Goal: Task Accomplishment & Management: Use online tool/utility

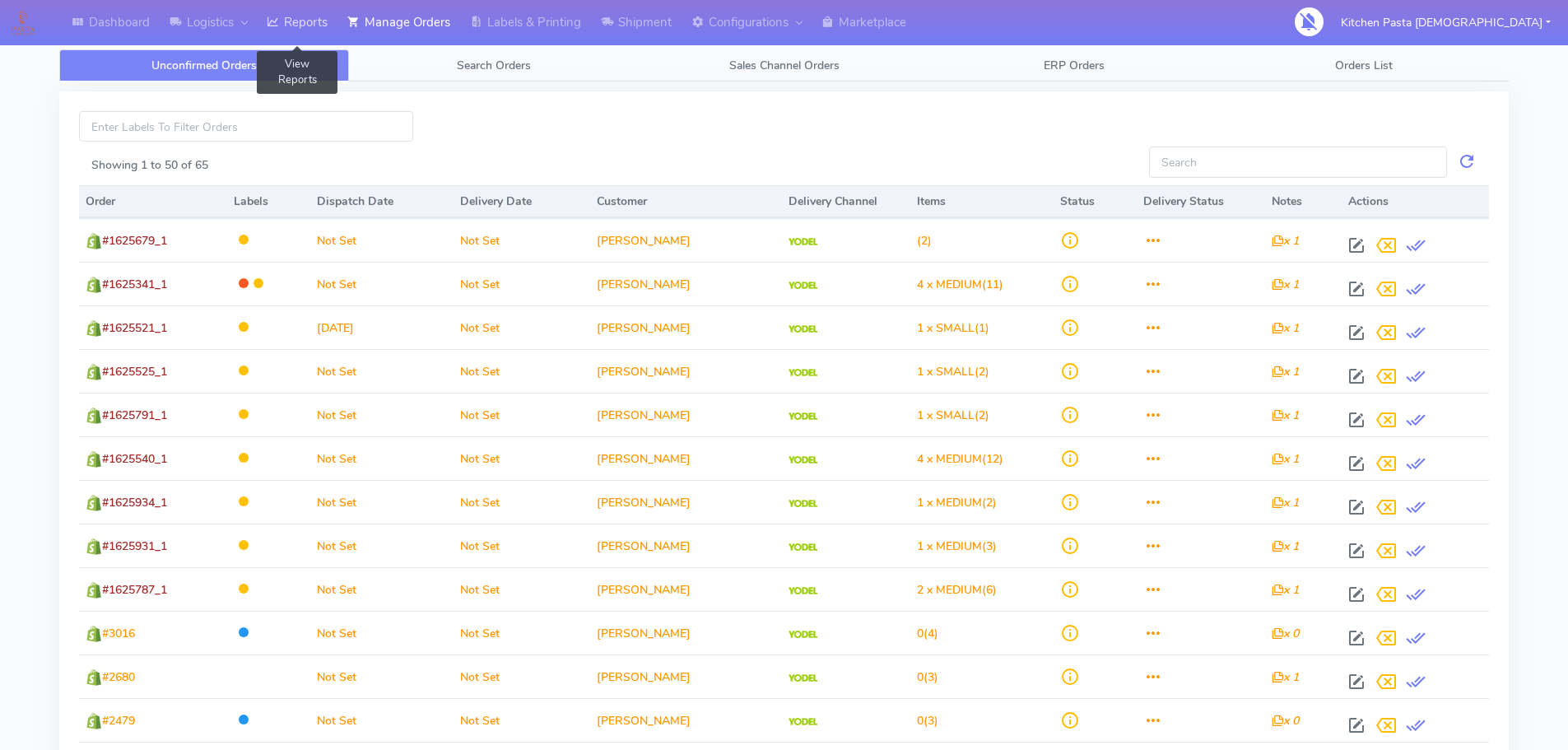
click at [293, 26] on link "Reports" at bounding box center [297, 22] width 81 height 45
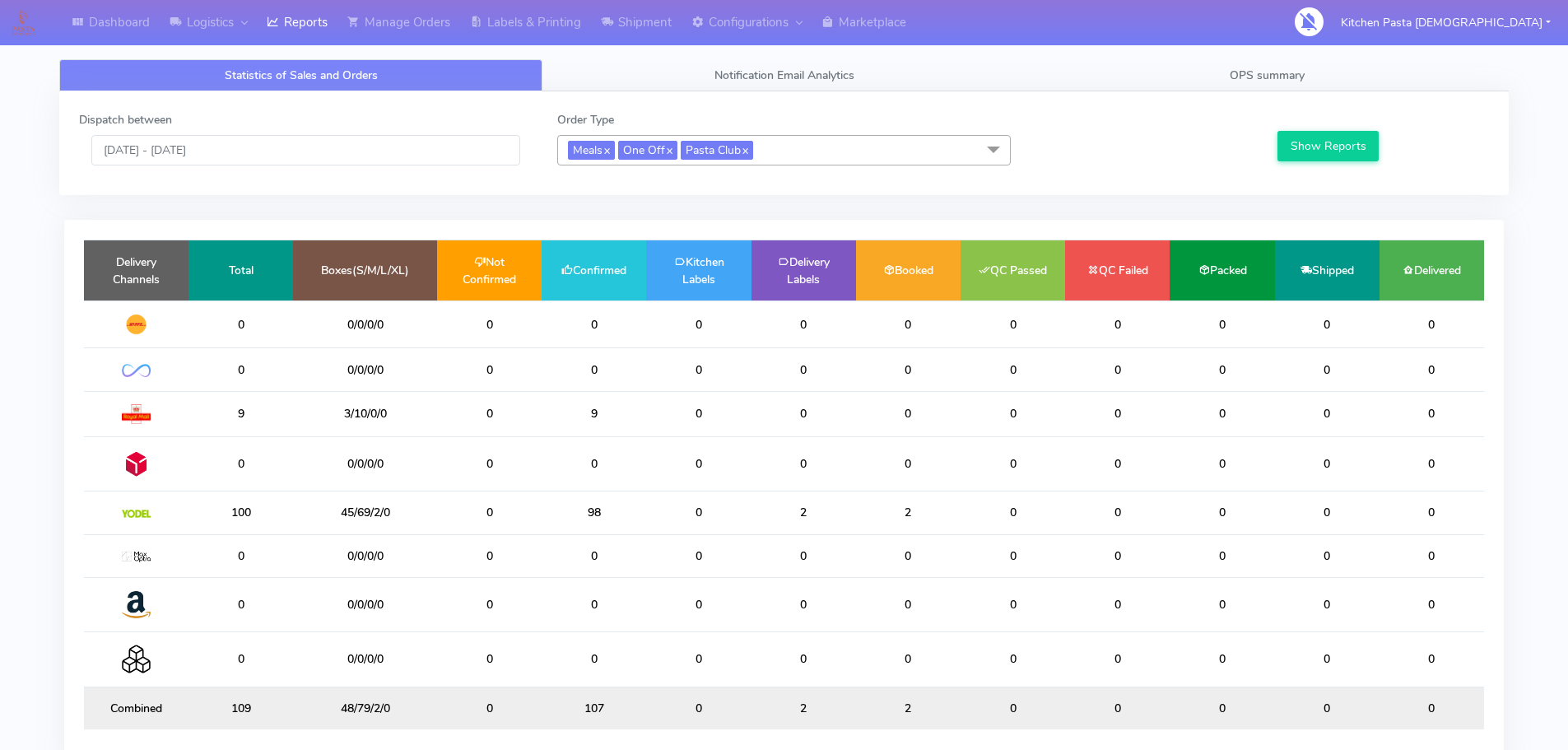
drag, startPoint x: 625, startPoint y: 517, endPoint x: 589, endPoint y: 510, distance: 36.7
click at [589, 510] on td "98" at bounding box center [593, 512] width 105 height 43
click at [255, 160] on input "[DATE] - [DATE]" at bounding box center [305, 150] width 428 height 30
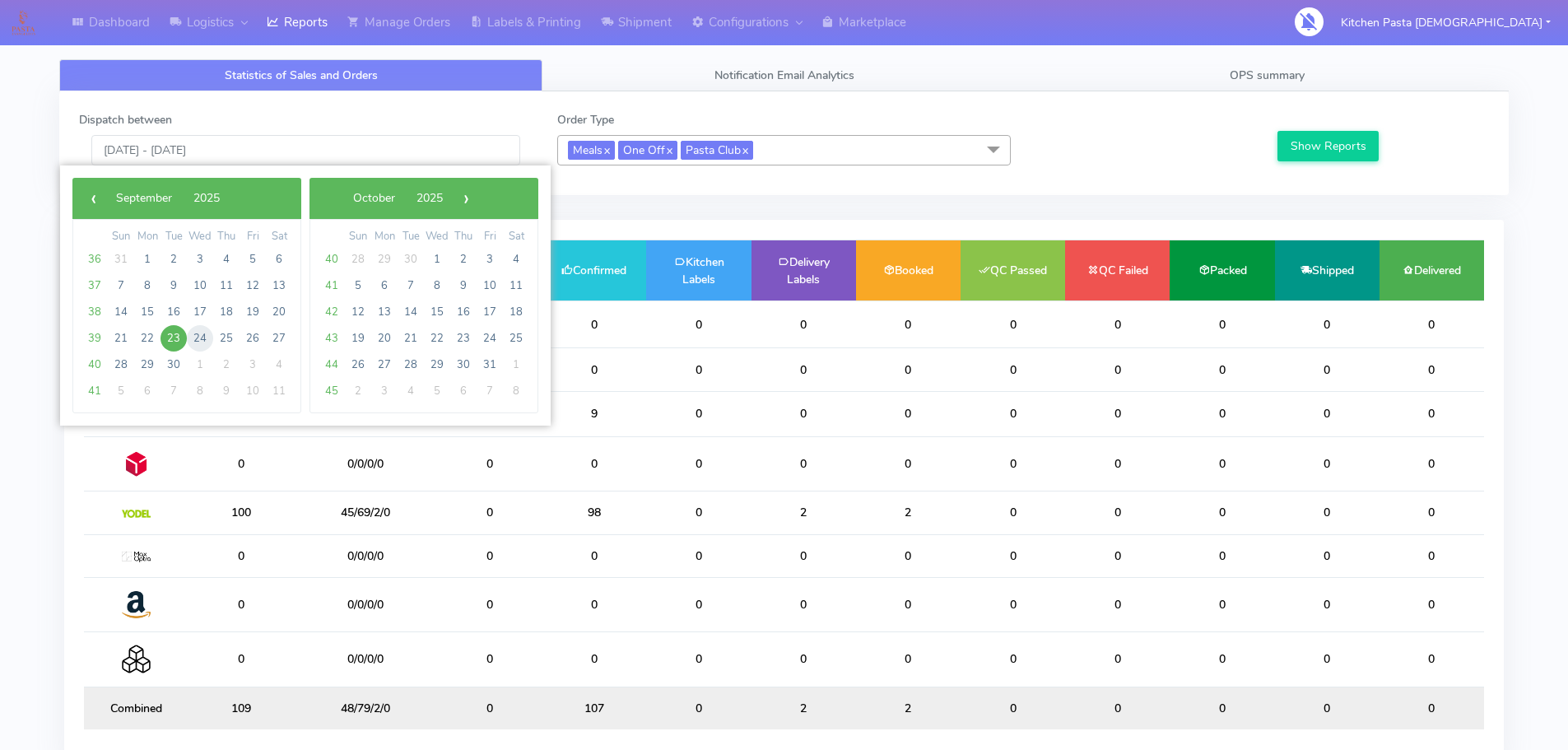
click at [193, 345] on span "24" at bounding box center [200, 339] width 26 height 26
type input "[DATE] - [DATE]"
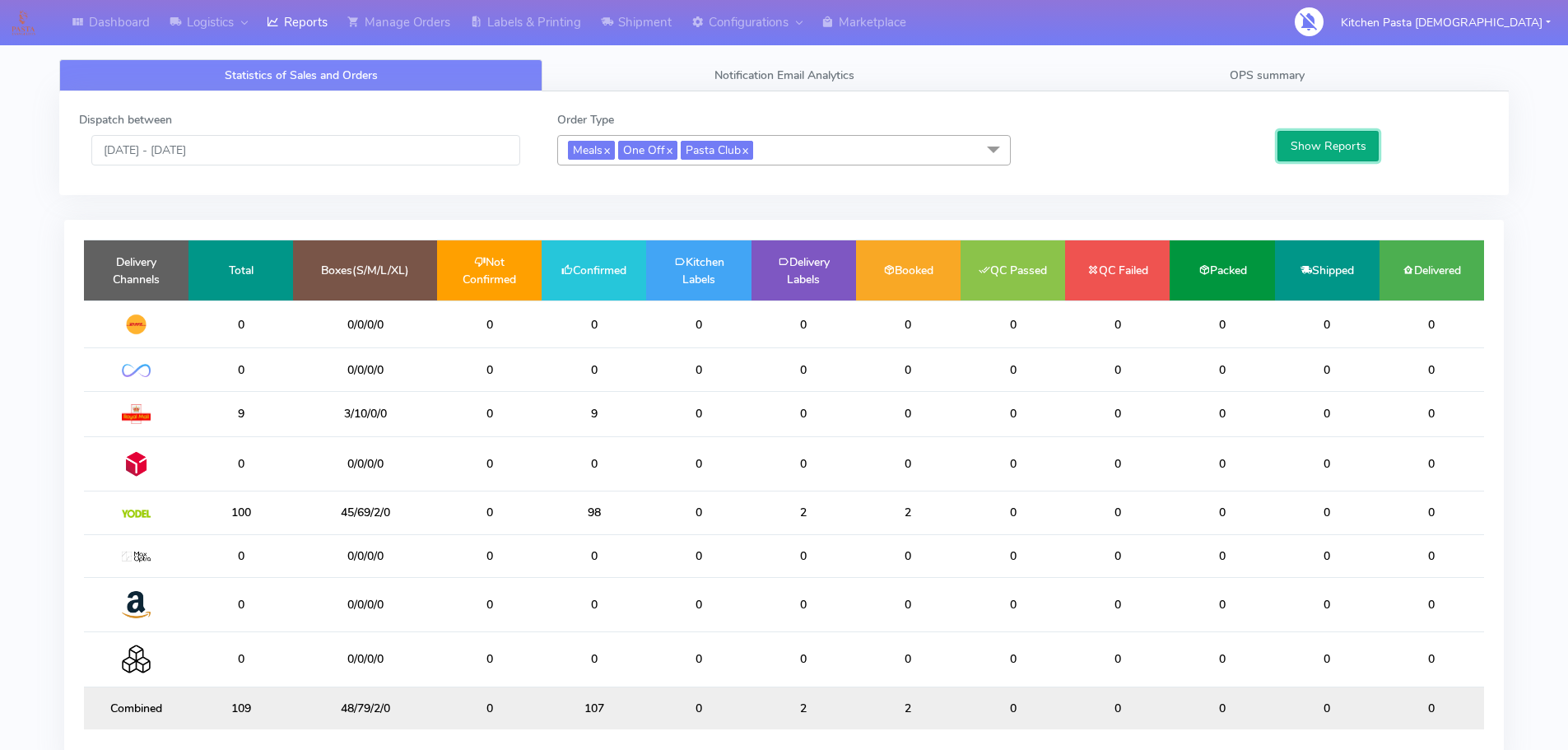
click at [1344, 151] on button "Show Reports" at bounding box center [1327, 146] width 101 height 30
click at [530, 511] on tr "84 40/23/2/0 0 84 0 0 0 0 0 0 0 0" at bounding box center [784, 512] width 1400 height 43
click at [526, 24] on link "Labels & Printing" at bounding box center [525, 22] width 131 height 45
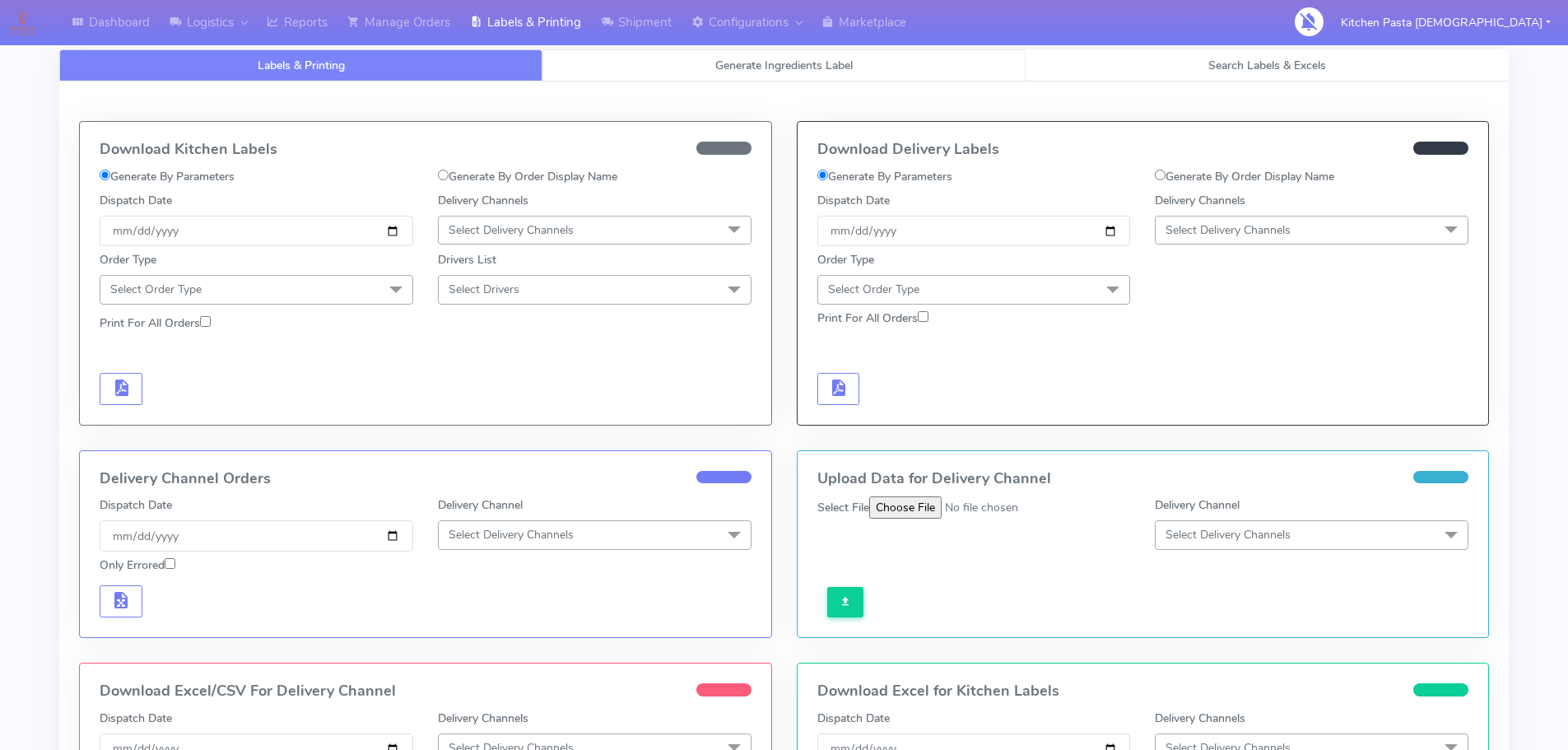
click at [797, 78] on link "Generate Ingredients Label" at bounding box center [784, 65] width 483 height 32
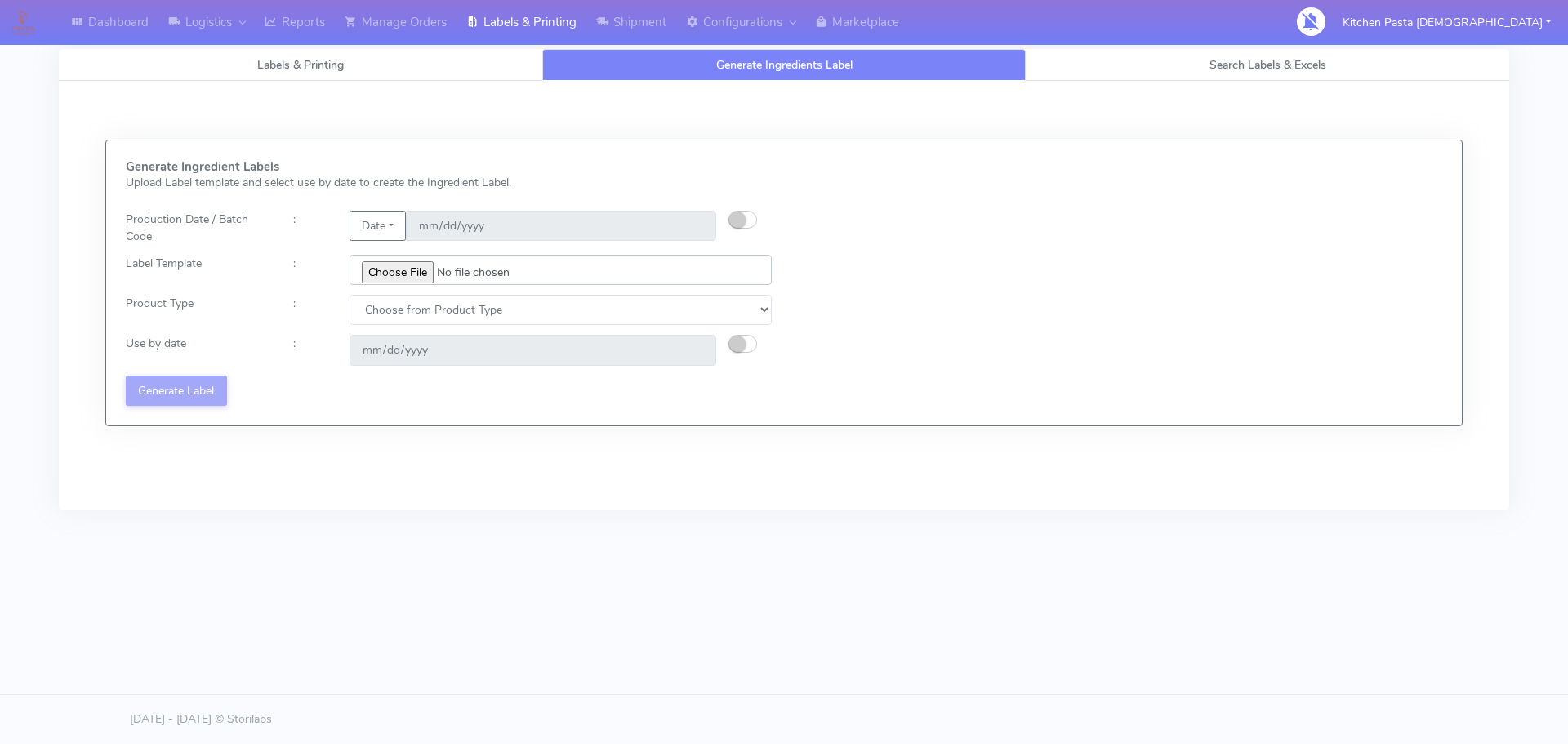
click at [417, 272] on input "file" at bounding box center [561, 269] width 422 height 30
type input "C:\fakepath\Classic Tiramisu V1.jpg"
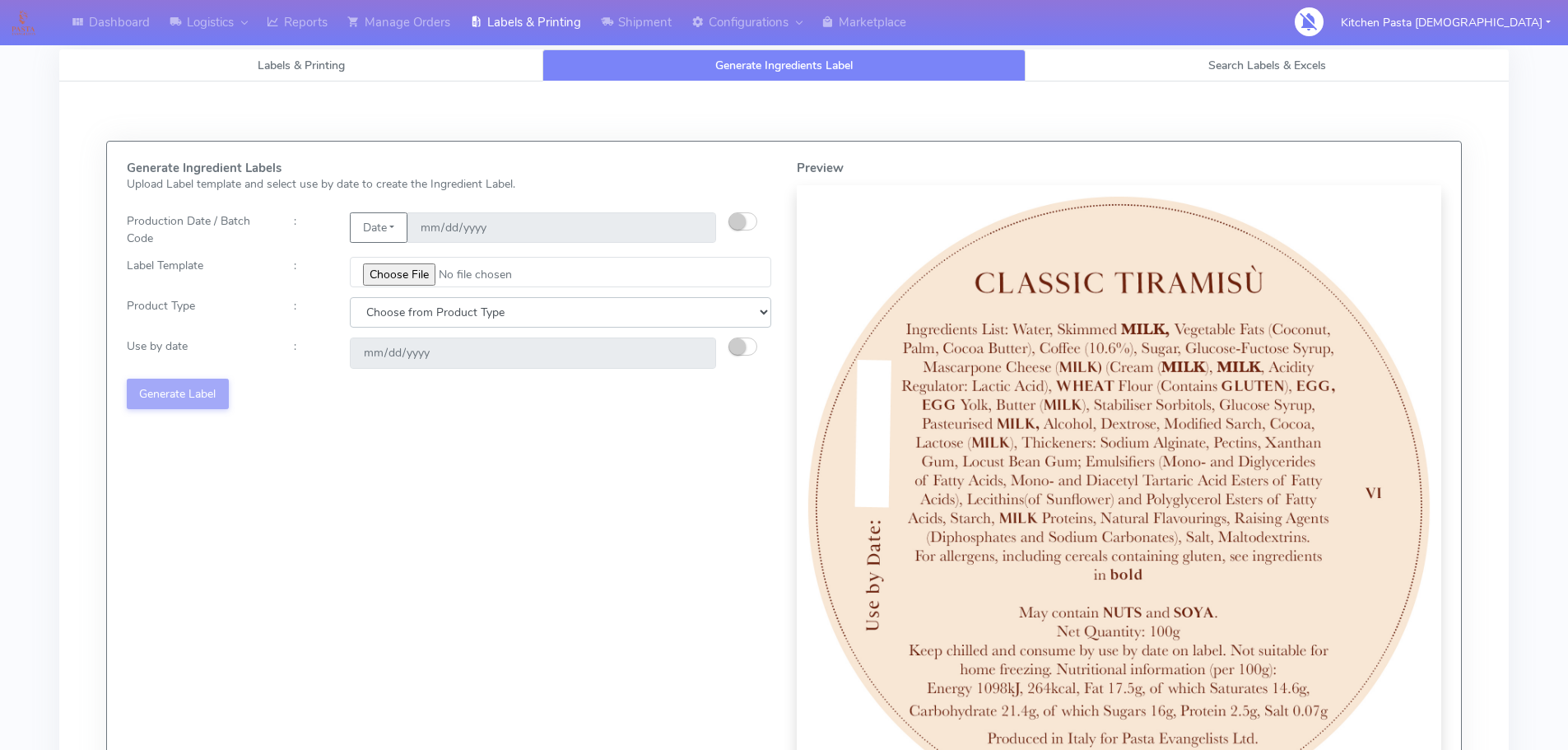
click at [521, 321] on select "Choose from Product Type ECOM ERETAIL CIRCULAR CIRC_DESERTS LASAGNE" at bounding box center [560, 313] width 421 height 30
select select "3"
click at [350, 298] on select "Choose from Product Type ECOM ERETAIL CIRCULAR CIRC_DESERTS LASAGNE" at bounding box center [560, 313] width 421 height 30
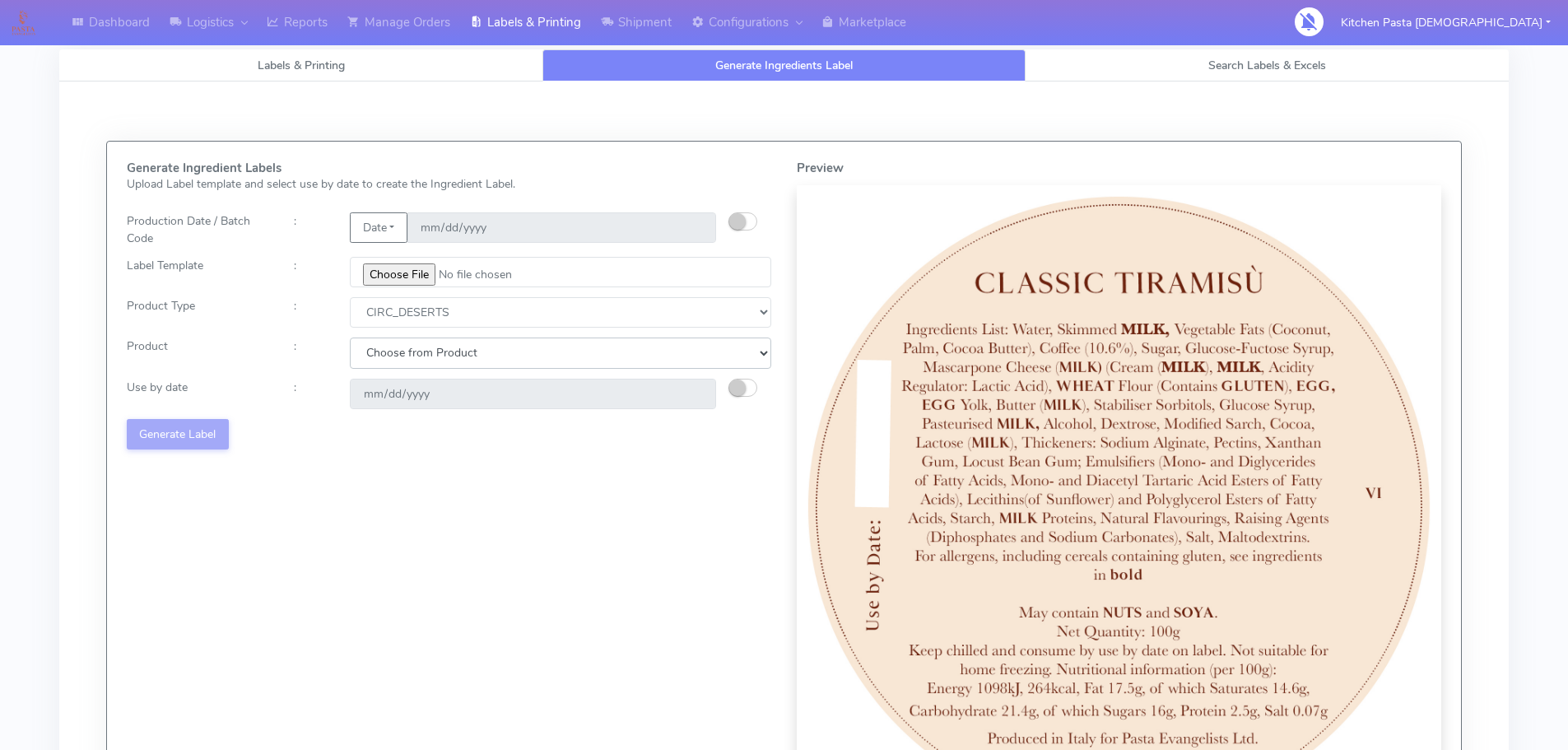
click at [533, 358] on select "Choose from Product CLASSIC_TIRAMISU CREMA_AMARENA PROFITEROLES" at bounding box center [560, 353] width 421 height 30
select select "0"
click at [350, 338] on select "Choose from Product CLASSIC_TIRAMISU CREMA_AMARENA PROFITEROLES" at bounding box center [560, 353] width 421 height 30
type input "2025-09-26"
click at [204, 419] on button "Generate Label" at bounding box center [178, 434] width 102 height 30
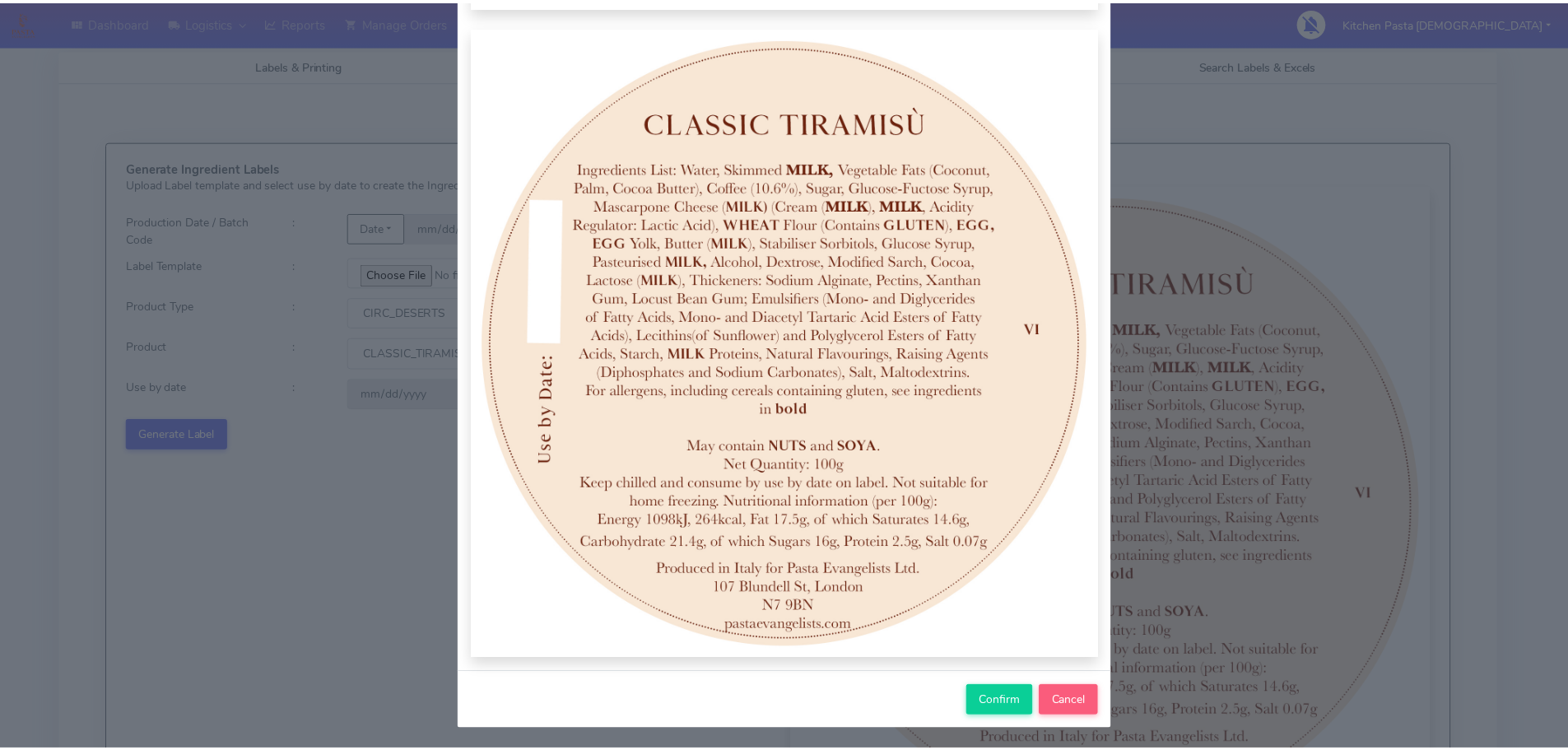
scroll to position [171, 0]
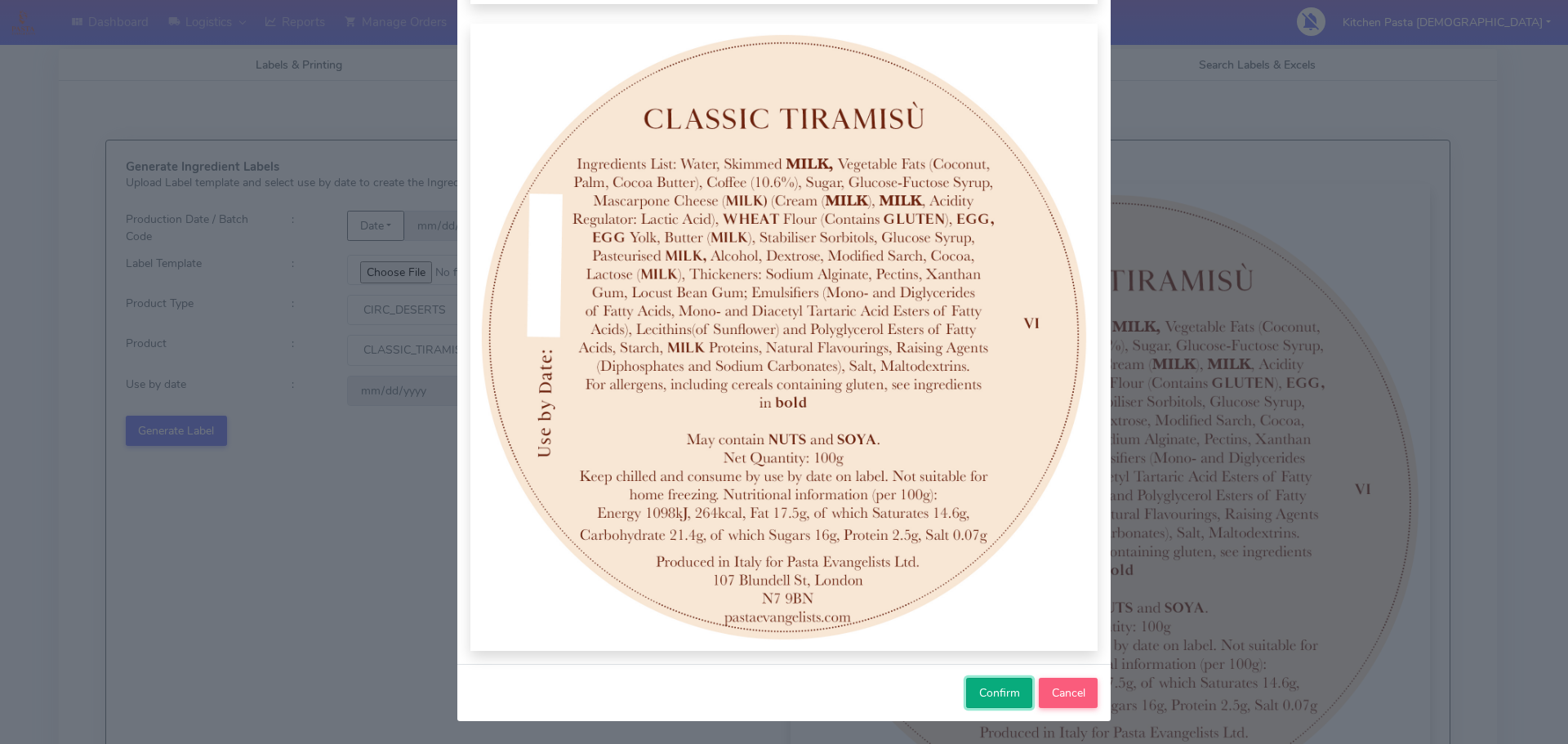
click at [995, 702] on button "Confirm" at bounding box center [999, 692] width 66 height 30
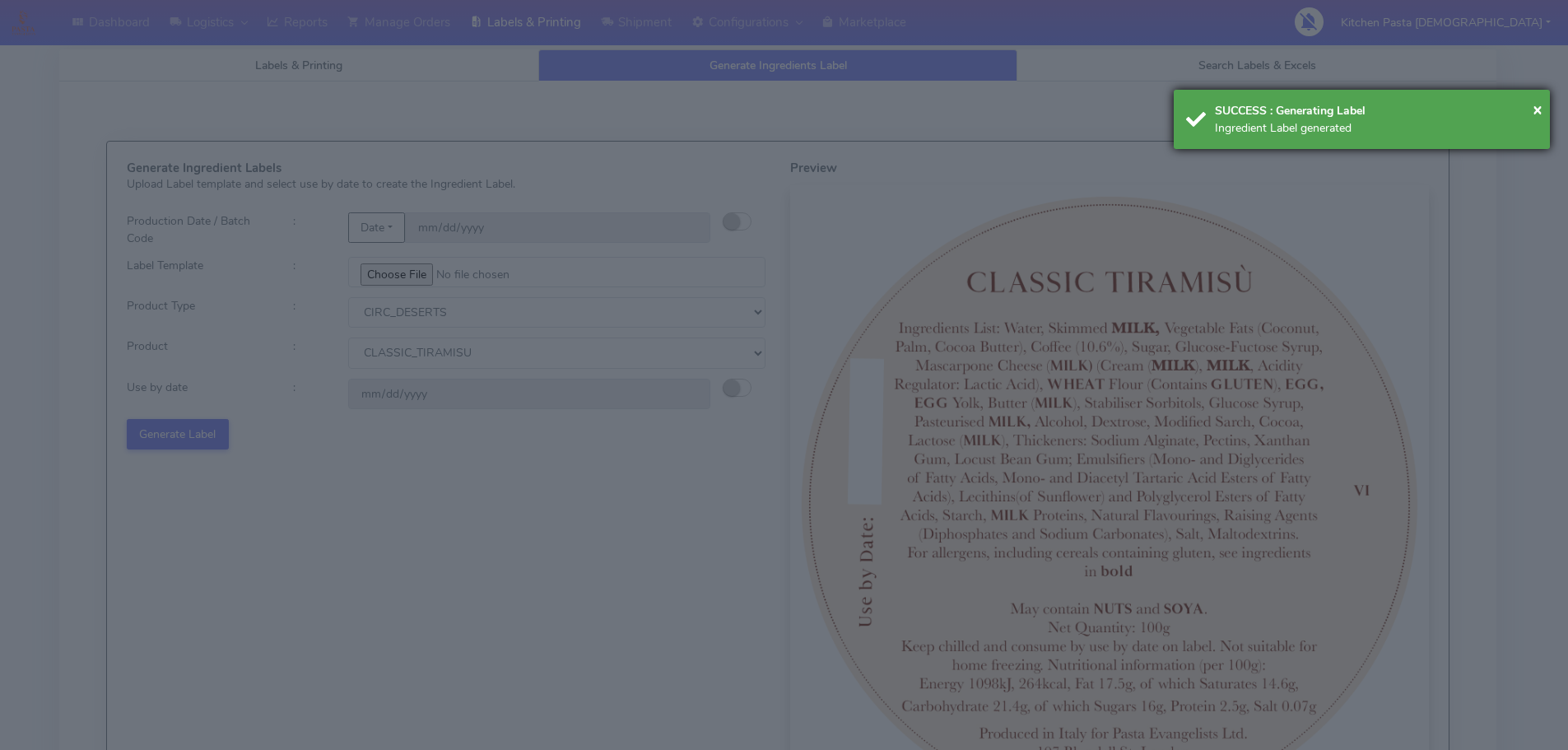
select select
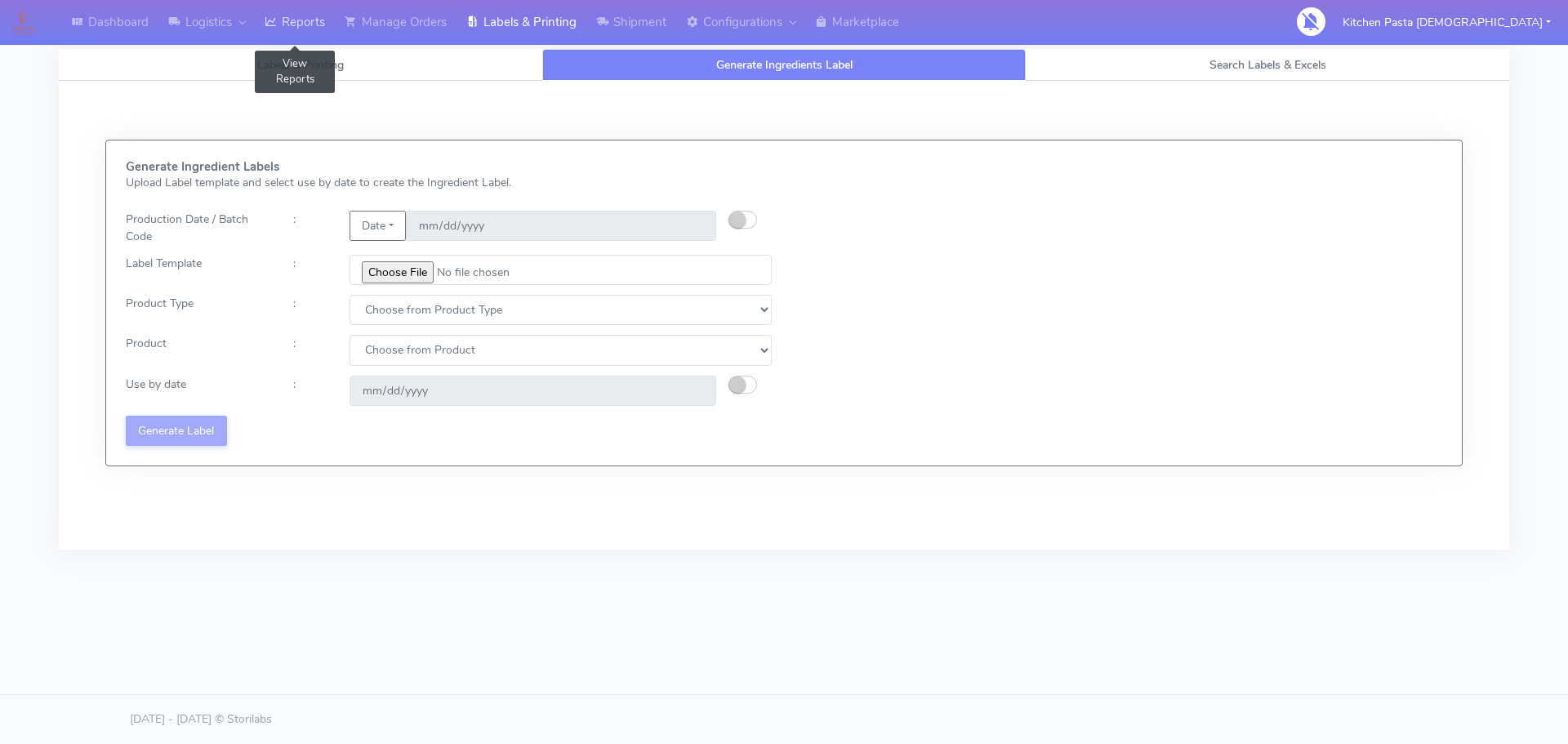
click at [277, 30] on icon at bounding box center [271, 22] width 12 height 16
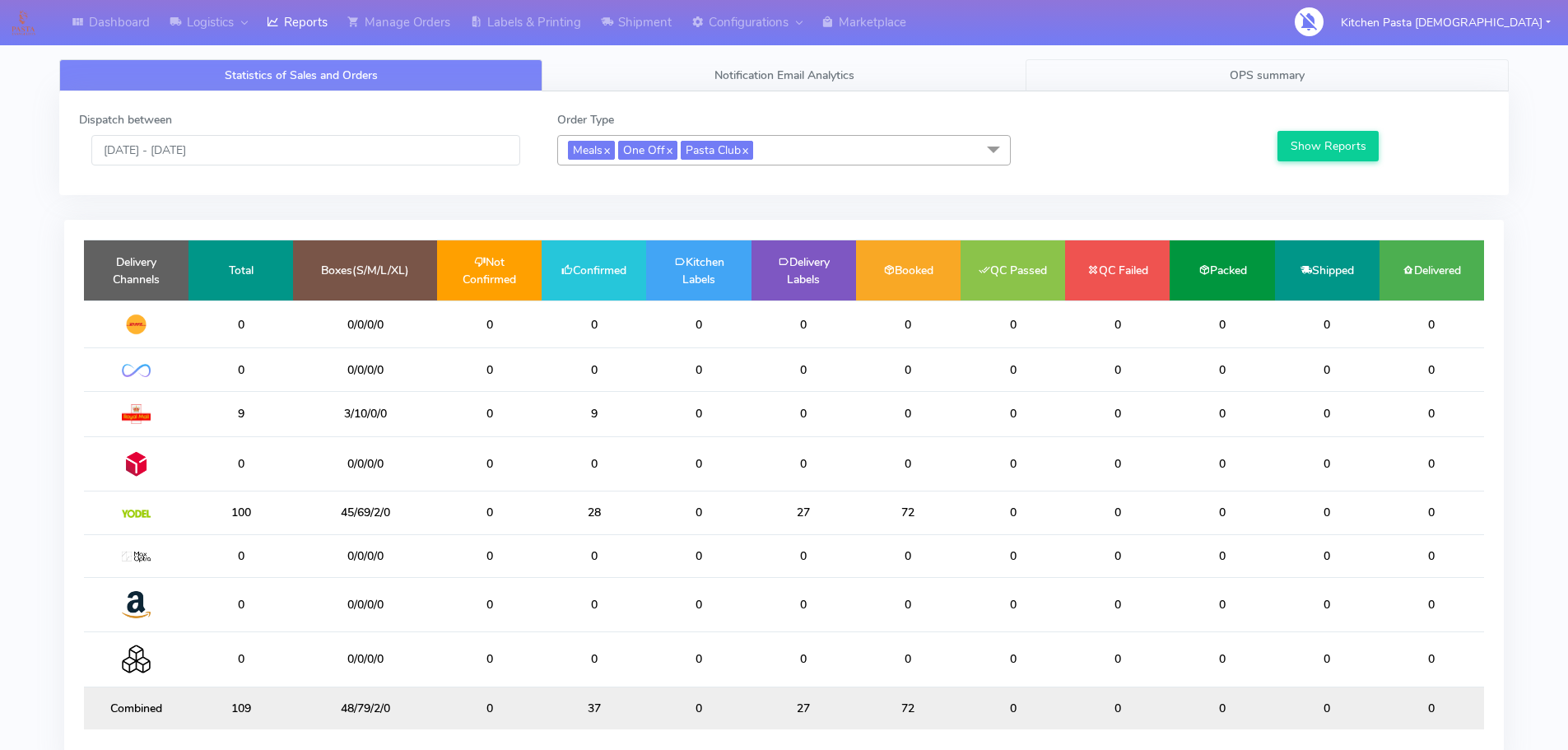
click at [1282, 73] on span "OPS summary" at bounding box center [1266, 76] width 75 height 16
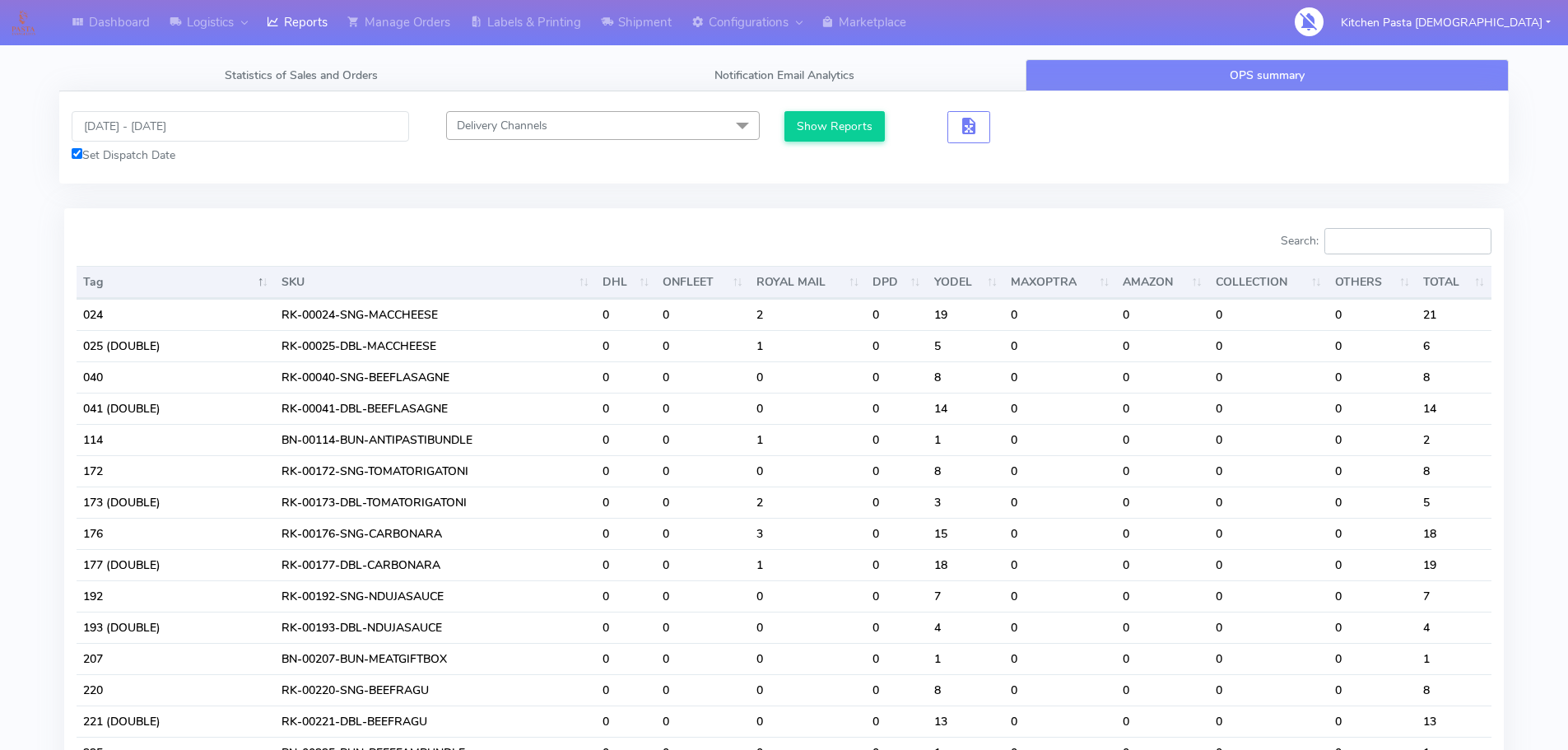
click at [1407, 238] on input "Search:" at bounding box center [1407, 241] width 167 height 26
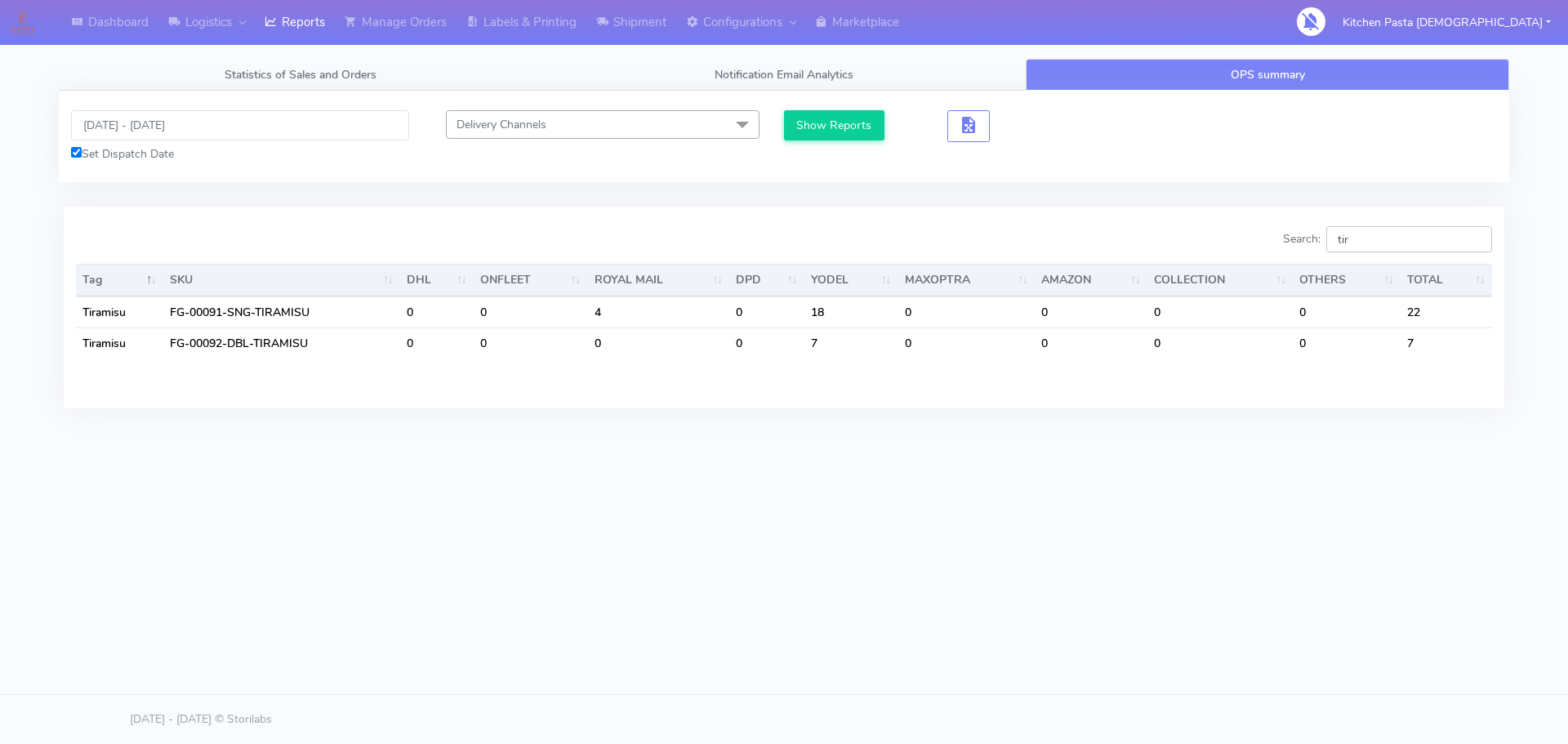
drag, startPoint x: 1367, startPoint y: 234, endPoint x: 1321, endPoint y: 235, distance: 46.0
click at [1321, 235] on label "Search: tir" at bounding box center [1388, 239] width 209 height 26
drag, startPoint x: 1392, startPoint y: 239, endPoint x: 1308, endPoint y: 235, distance: 84.1
click at [1308, 235] on label "Search: pro" at bounding box center [1388, 239] width 209 height 26
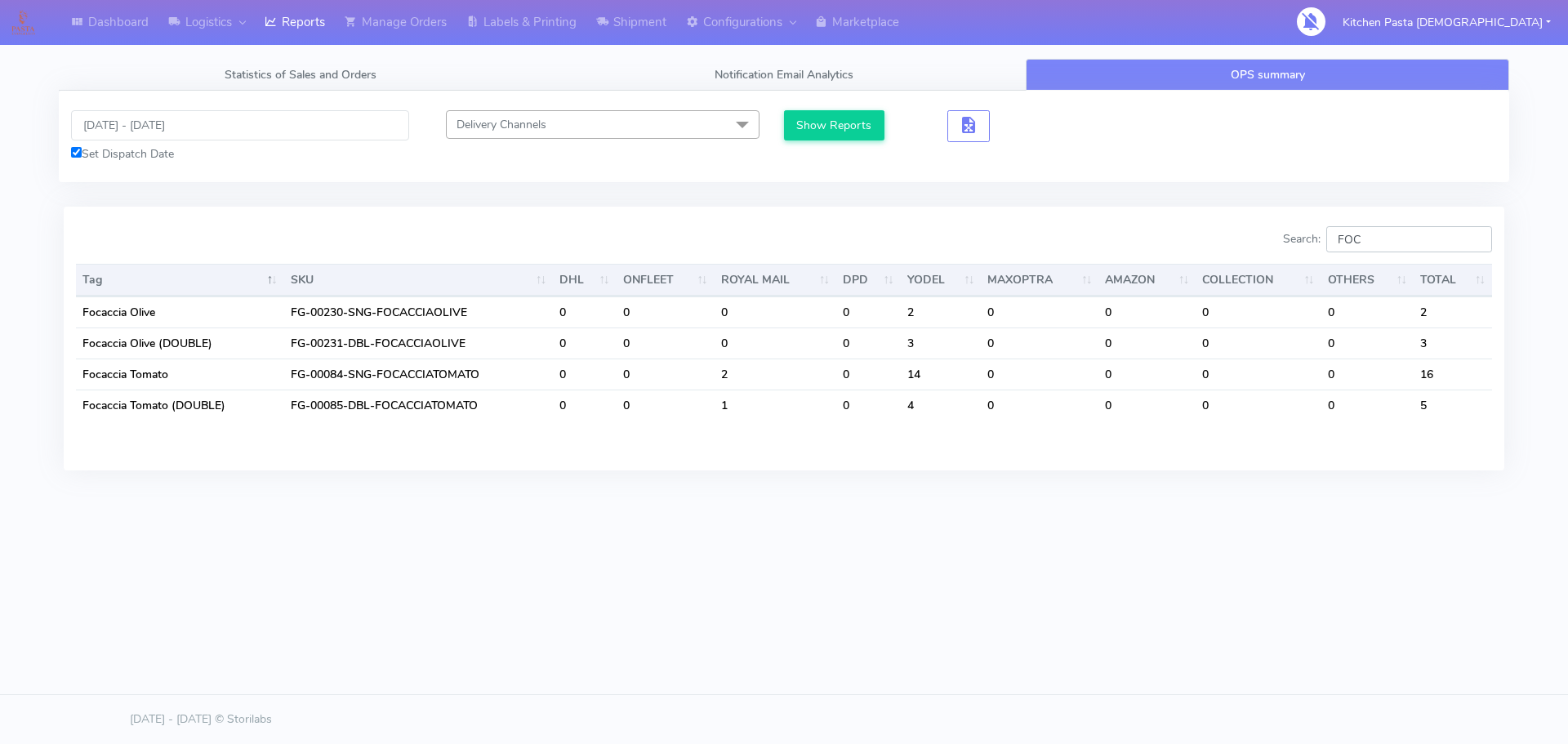
drag, startPoint x: 1388, startPoint y: 237, endPoint x: 1271, endPoint y: 235, distance: 117.0
click at [1280, 235] on div "Search: FOC" at bounding box center [1145, 242] width 696 height 33
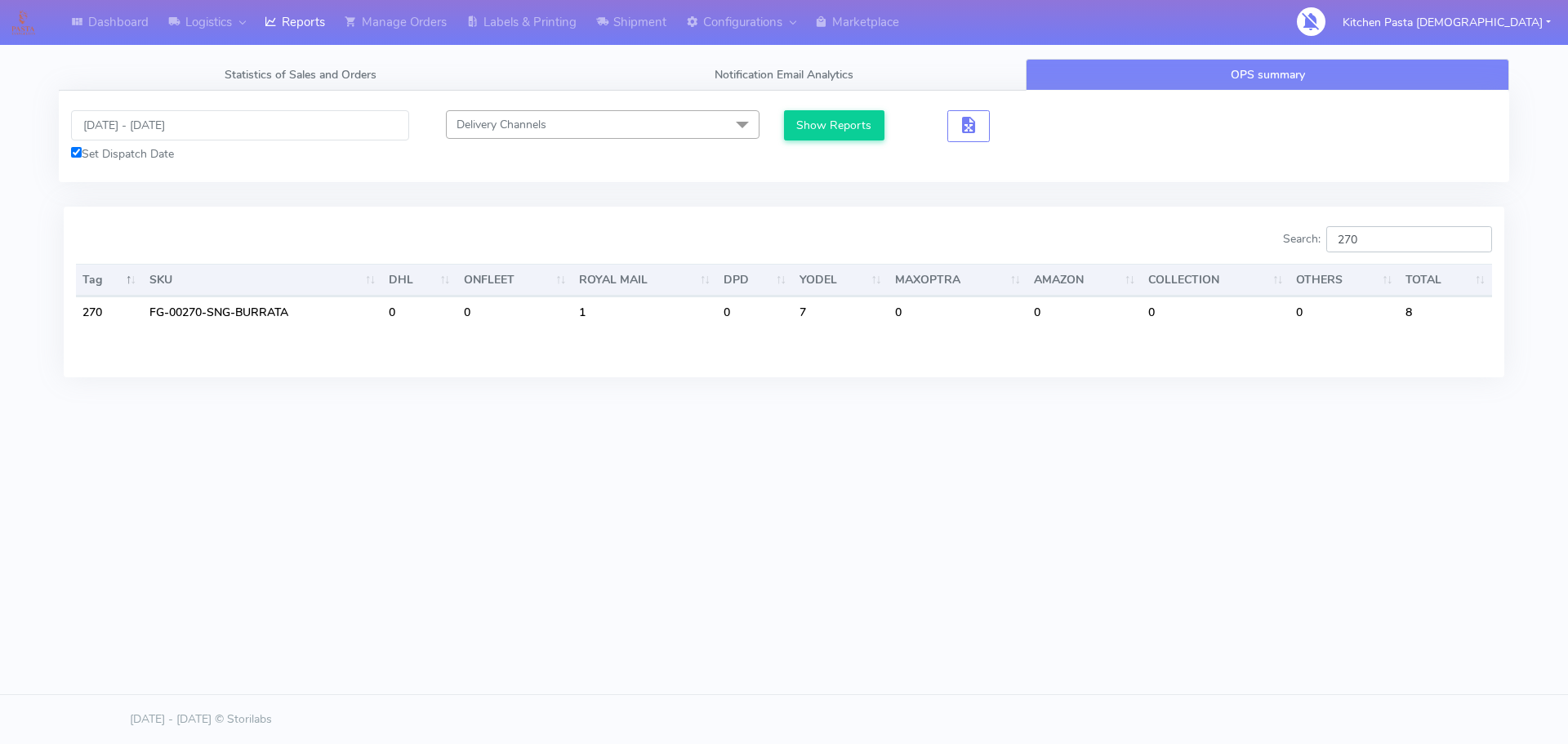
drag, startPoint x: 1388, startPoint y: 230, endPoint x: 1231, endPoint y: 224, distance: 157.1
click at [1231, 224] on div "Search: 270 Tag SKU DHL ONFLEET ROYAL MAIL DPD YODEL MAXOPTRA AMAZON COLLECTION…" at bounding box center [784, 291] width 1441 height 169
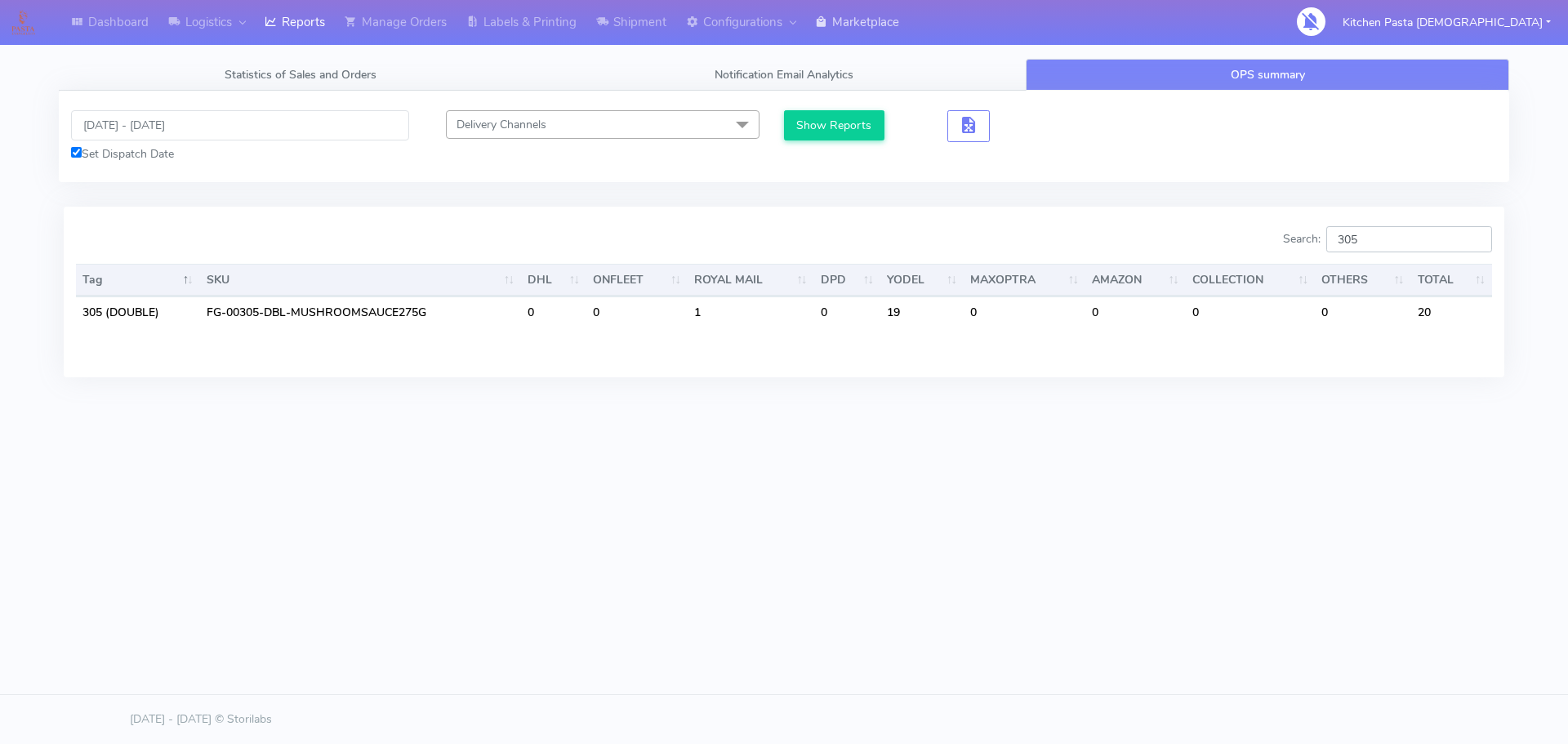
type input "305"
click at [541, 19] on link "Labels & Printing" at bounding box center [521, 22] width 130 height 45
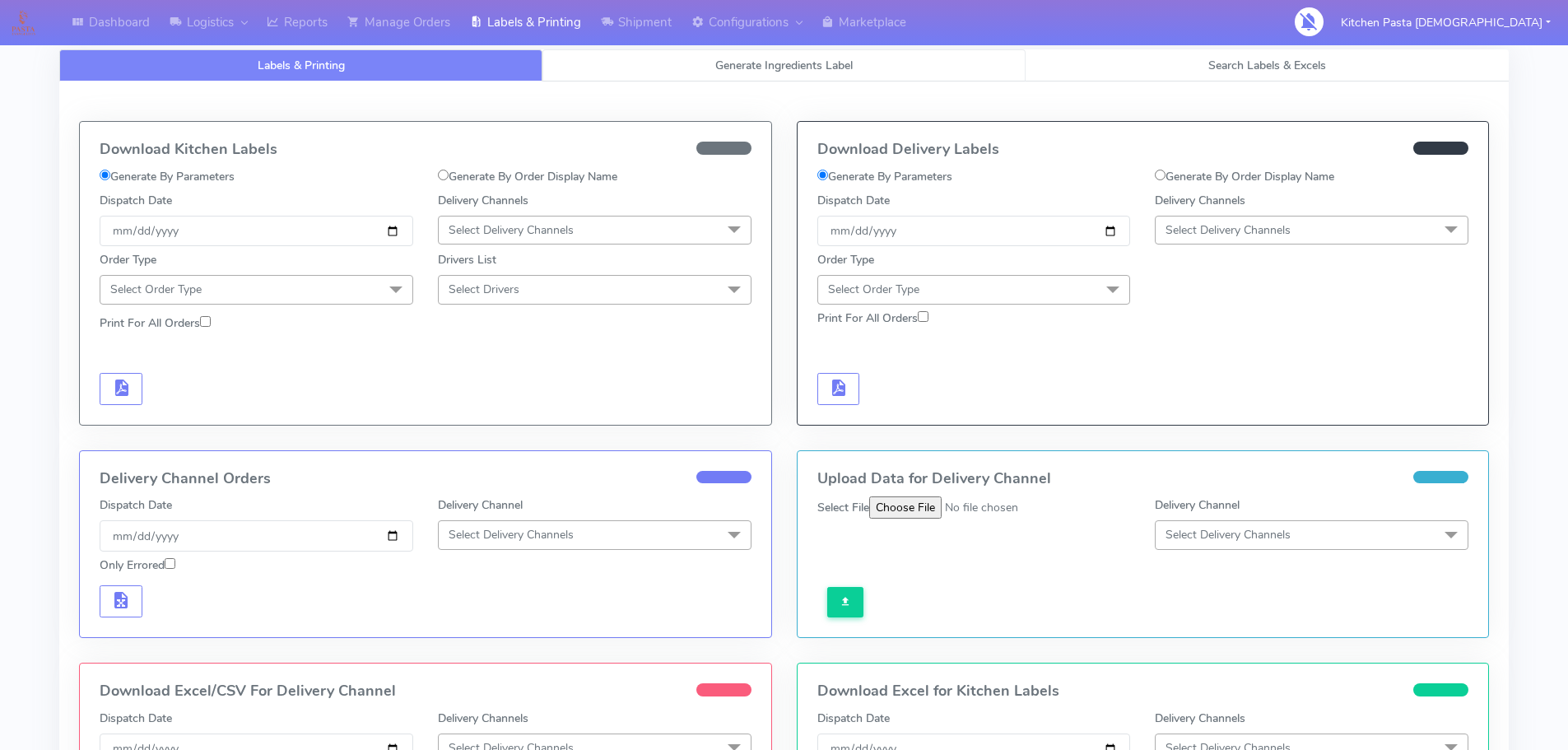
click at [667, 73] on link "Generate Ingredients Label" at bounding box center [784, 65] width 483 height 32
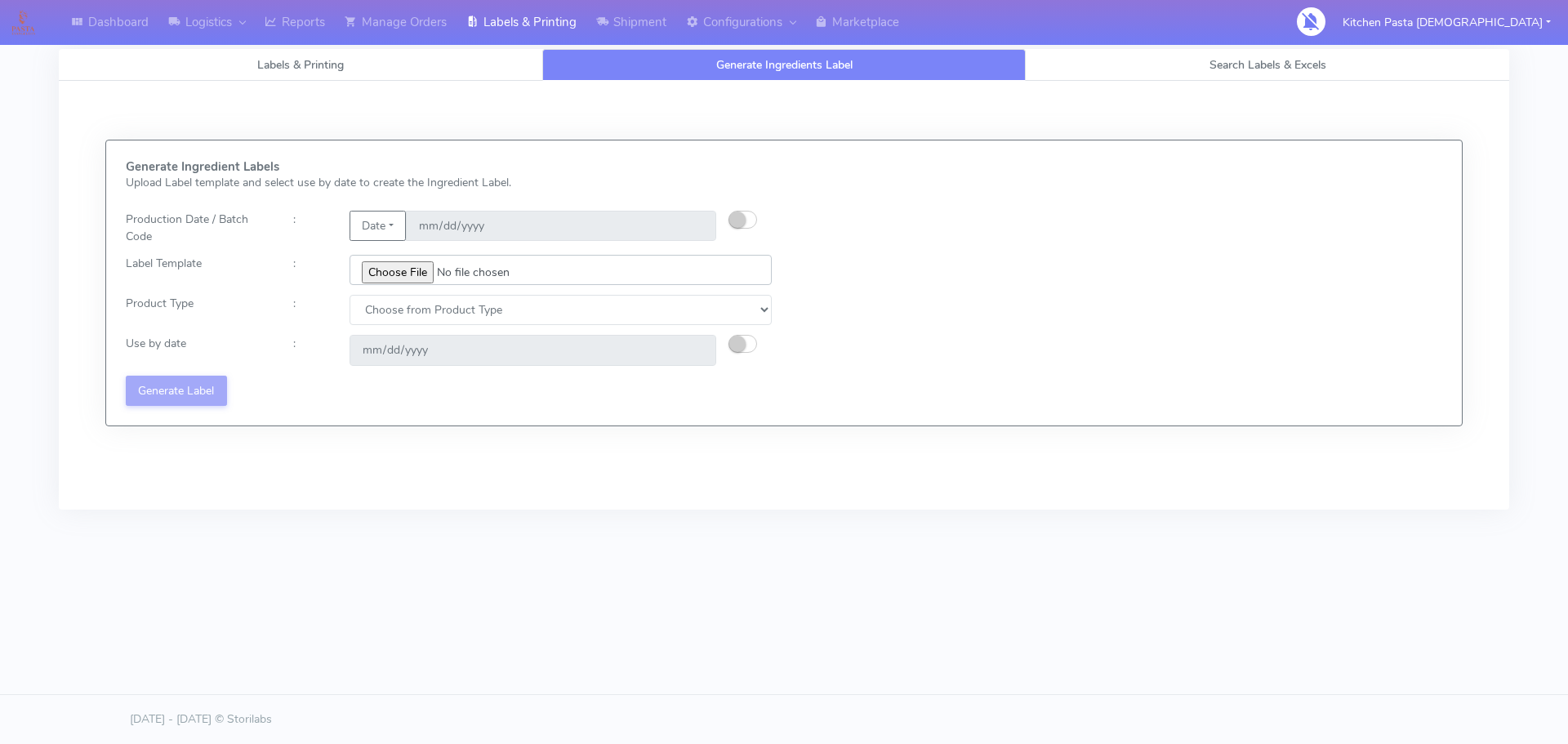
click at [418, 269] on input "file" at bounding box center [561, 269] width 422 height 30
type input "C:\fakepath\Classic Tiramisu V1.jpg"
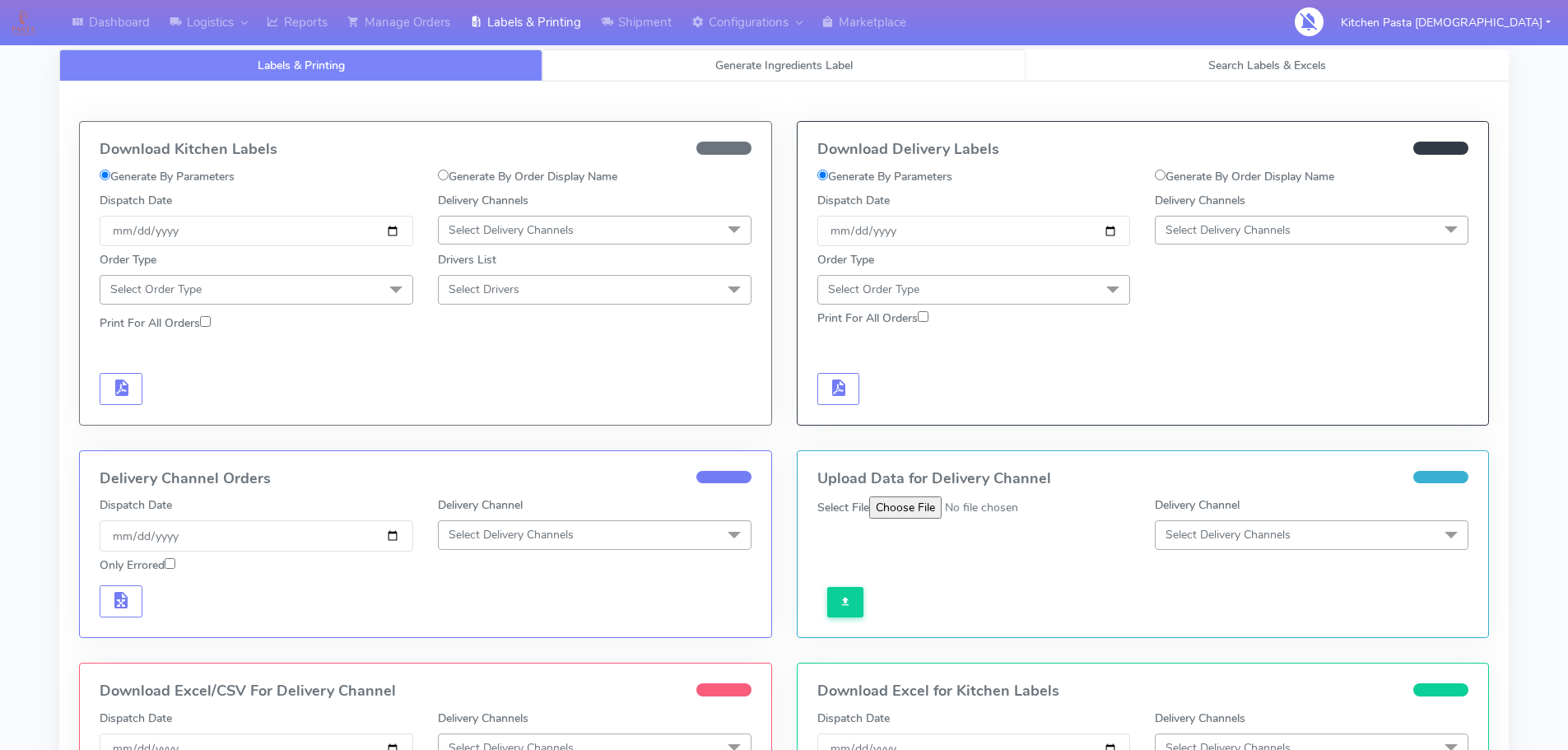
click at [667, 59] on link "Generate Ingredients Label" at bounding box center [784, 65] width 483 height 32
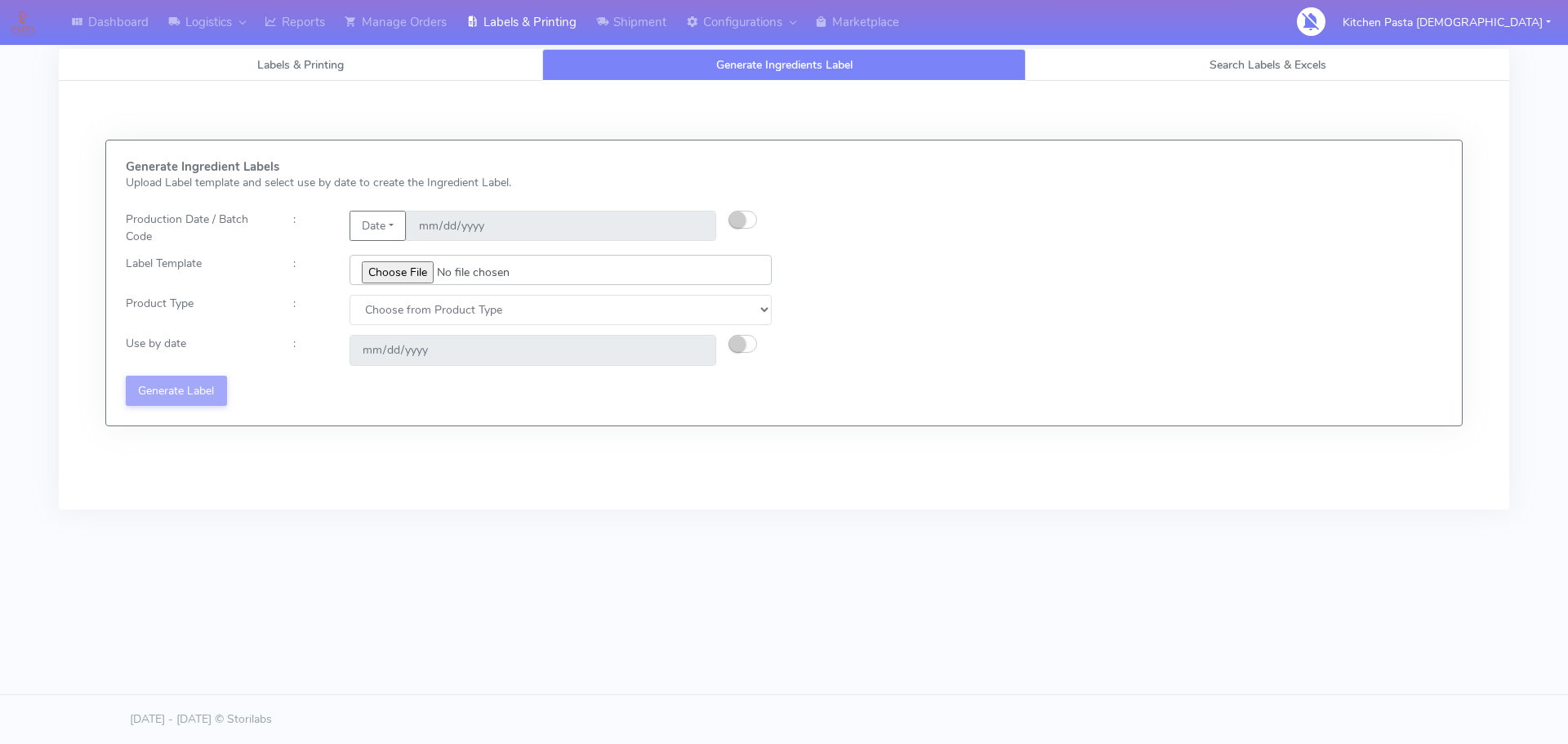
click at [387, 276] on input "file" at bounding box center [561, 269] width 422 height 30
type input "C:\fakepath\Profiteroles V1.jpg"
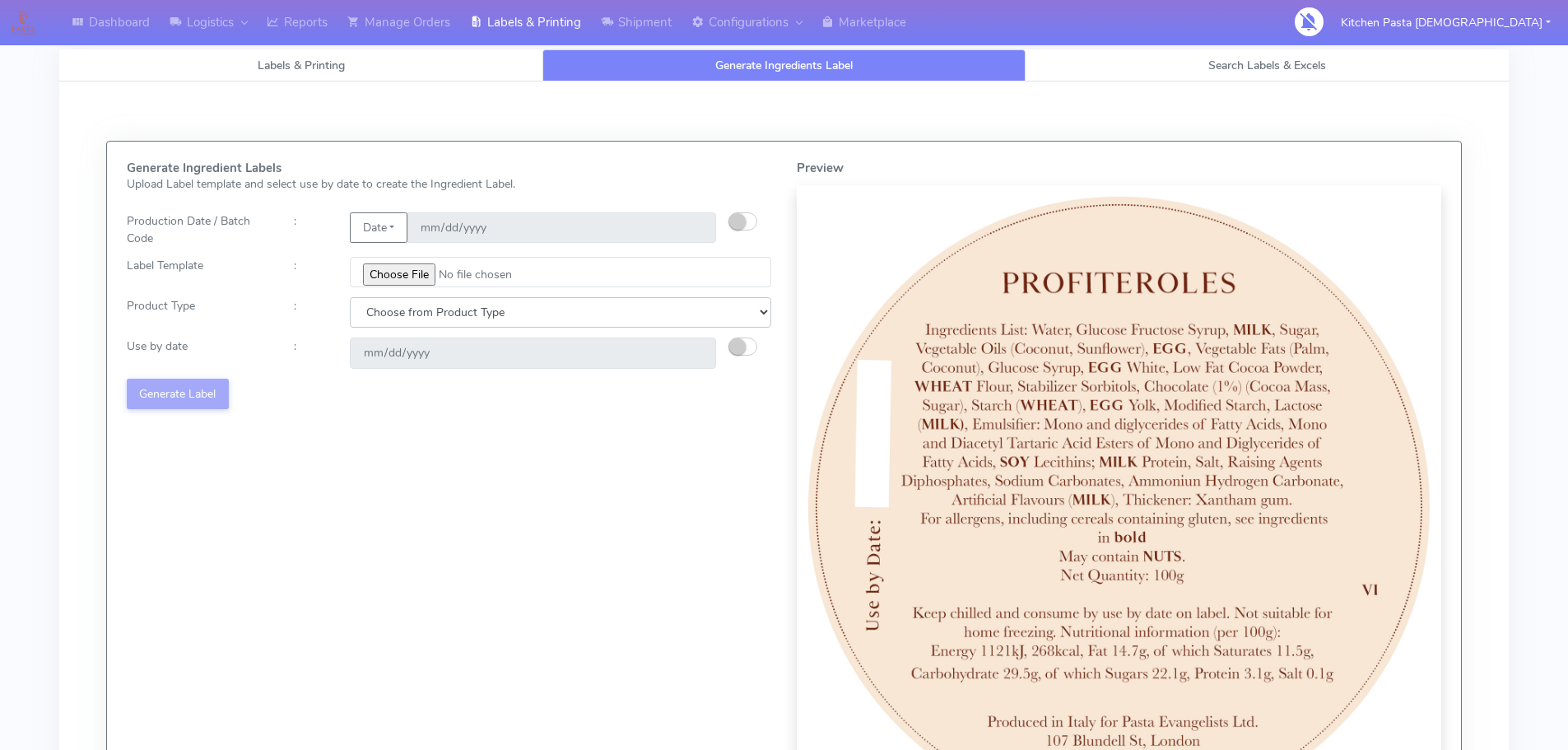
drag, startPoint x: 556, startPoint y: 303, endPoint x: 545, endPoint y: 326, distance: 25.5
click at [555, 303] on select "Choose from Product Type ECOM ERETAIL CIRCULAR CIRC_DESERTS LASAGNE" at bounding box center [560, 313] width 421 height 30
select select "3"
click at [350, 298] on select "Choose from Product Type ECOM ERETAIL CIRCULAR CIRC_DESERTS LASAGNE" at bounding box center [560, 313] width 421 height 30
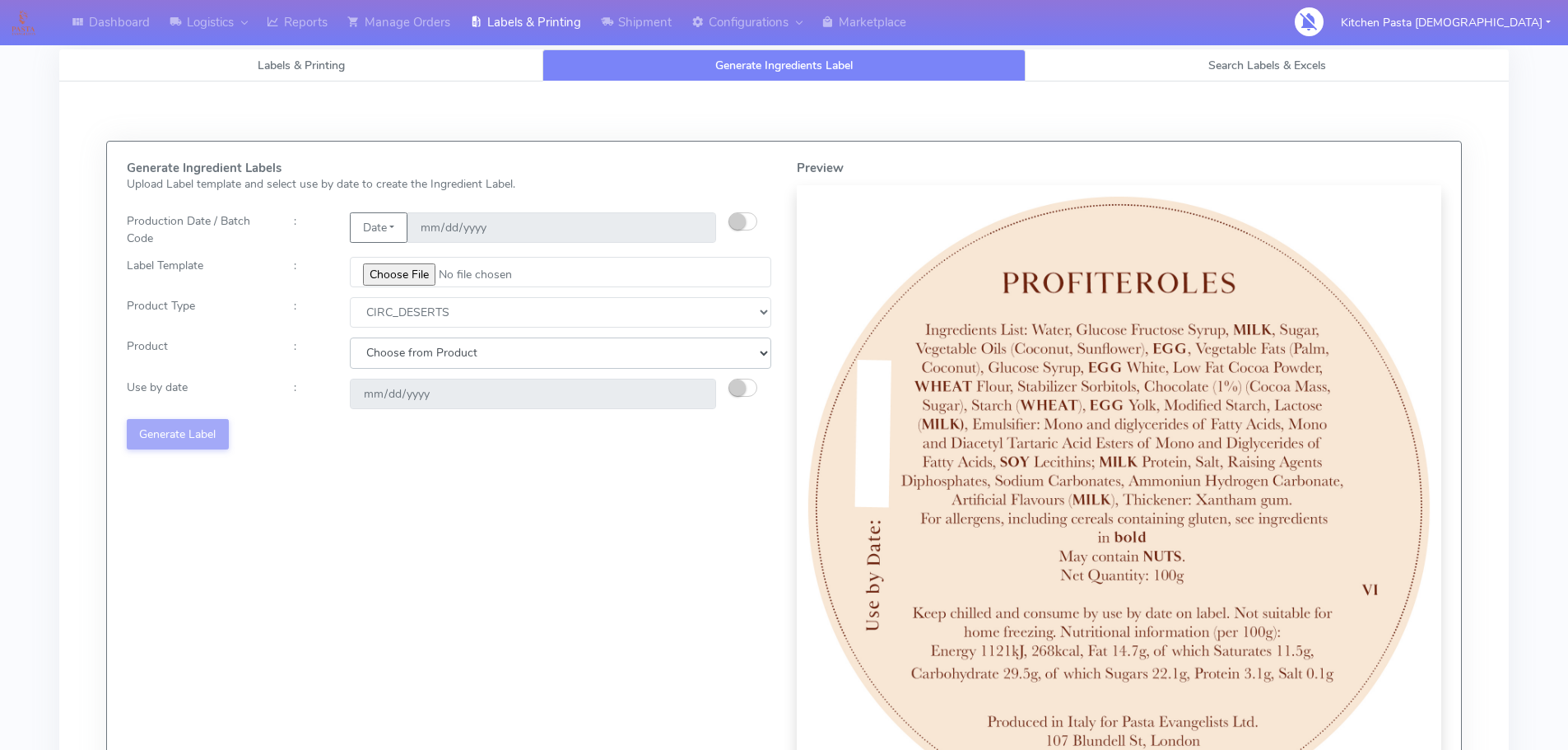
click at [492, 352] on select "Choose from Product CLASSIC_TIRAMISU CREMA_AMARENA PROFITEROLES" at bounding box center [560, 353] width 421 height 30
select select "2"
click at [350, 338] on select "Choose from Product CLASSIC_TIRAMISU CREMA_AMARENA PROFITEROLES" at bounding box center [560, 353] width 421 height 30
type input "2025-09-26"
click at [162, 418] on div "Generate Ingredient Labels Upload Label template and select use by date to crea…" at bounding box center [449, 495] width 670 height 668
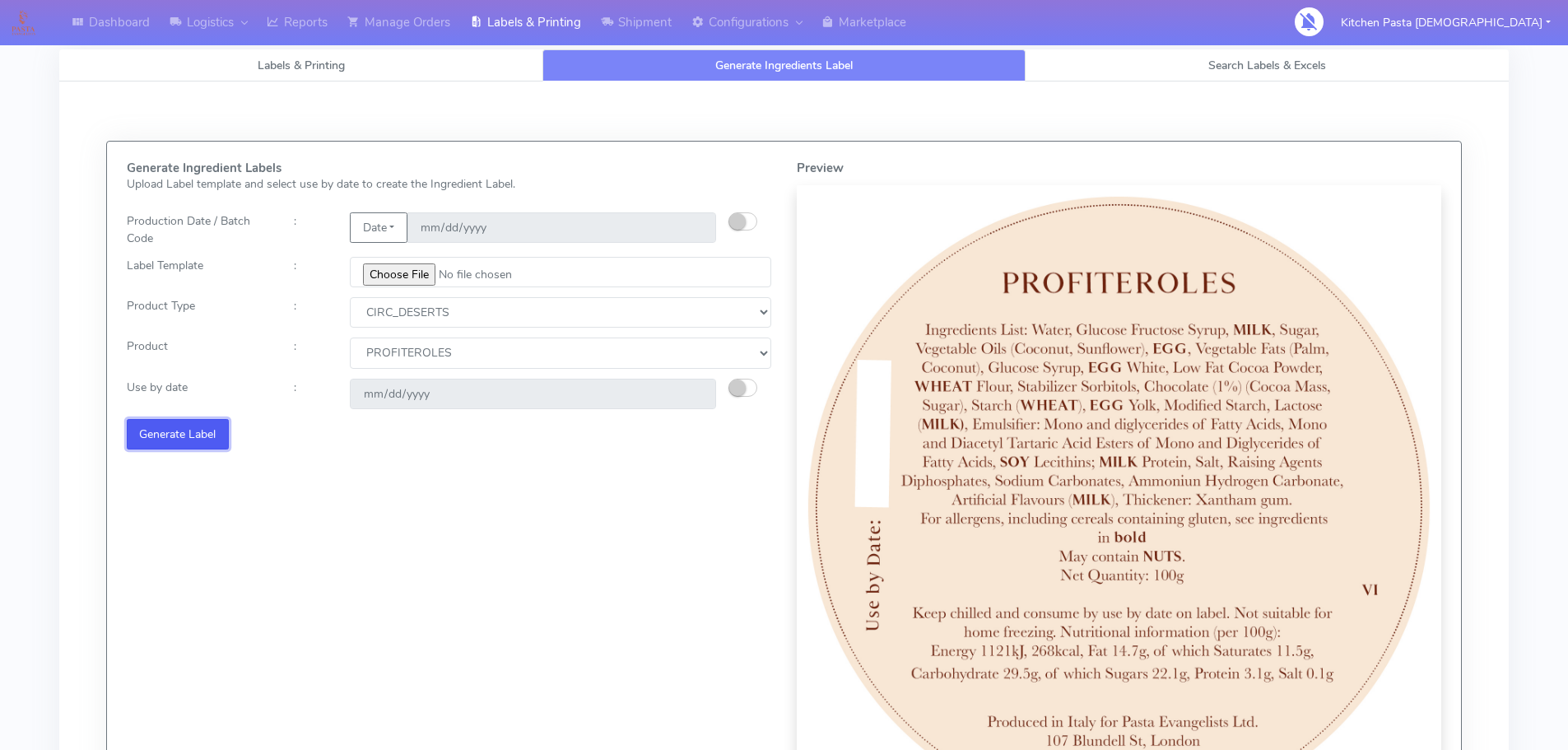
click at [192, 427] on button "Generate Label" at bounding box center [178, 434] width 102 height 30
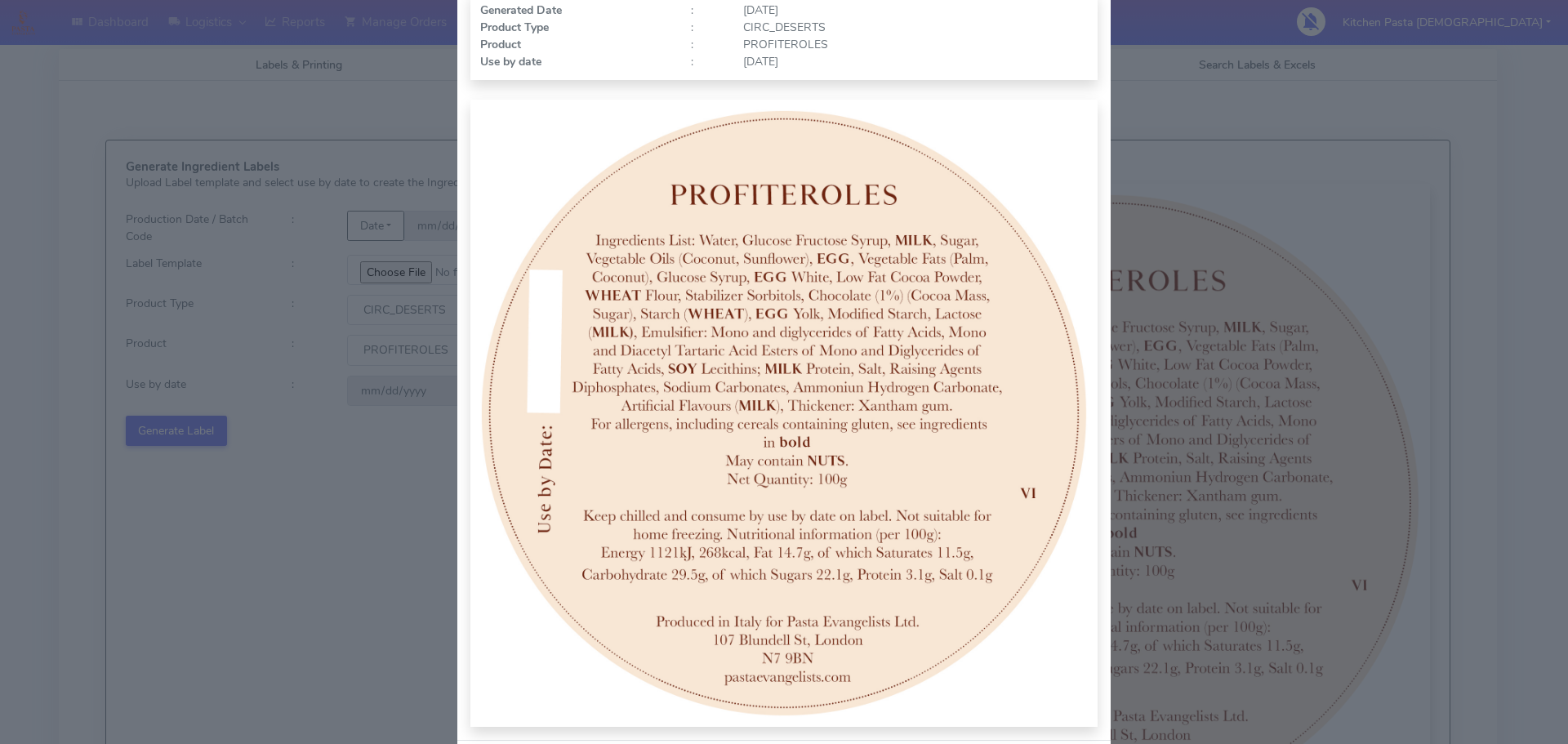
scroll to position [169, 0]
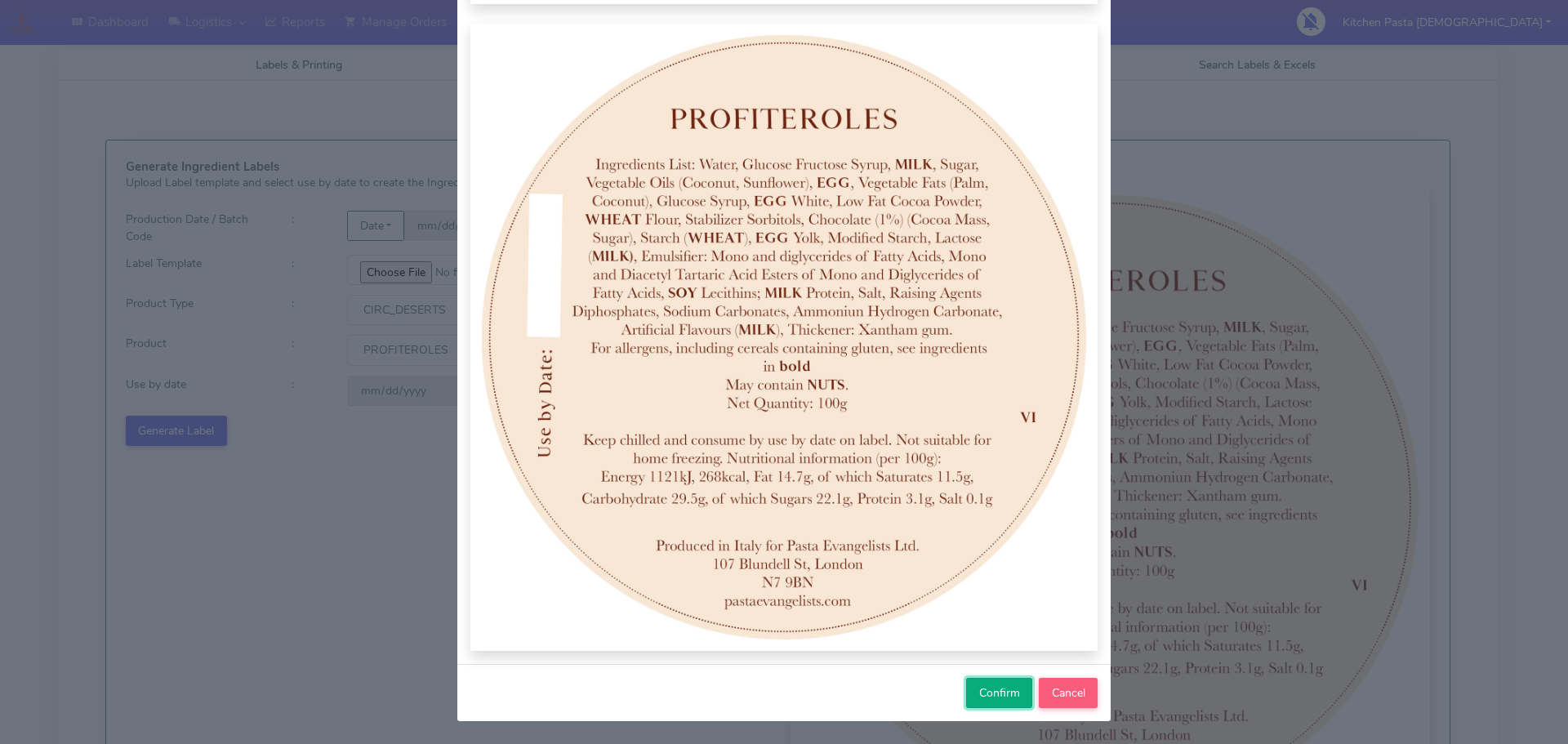
click at [984, 690] on span "Confirm" at bounding box center [999, 692] width 41 height 16
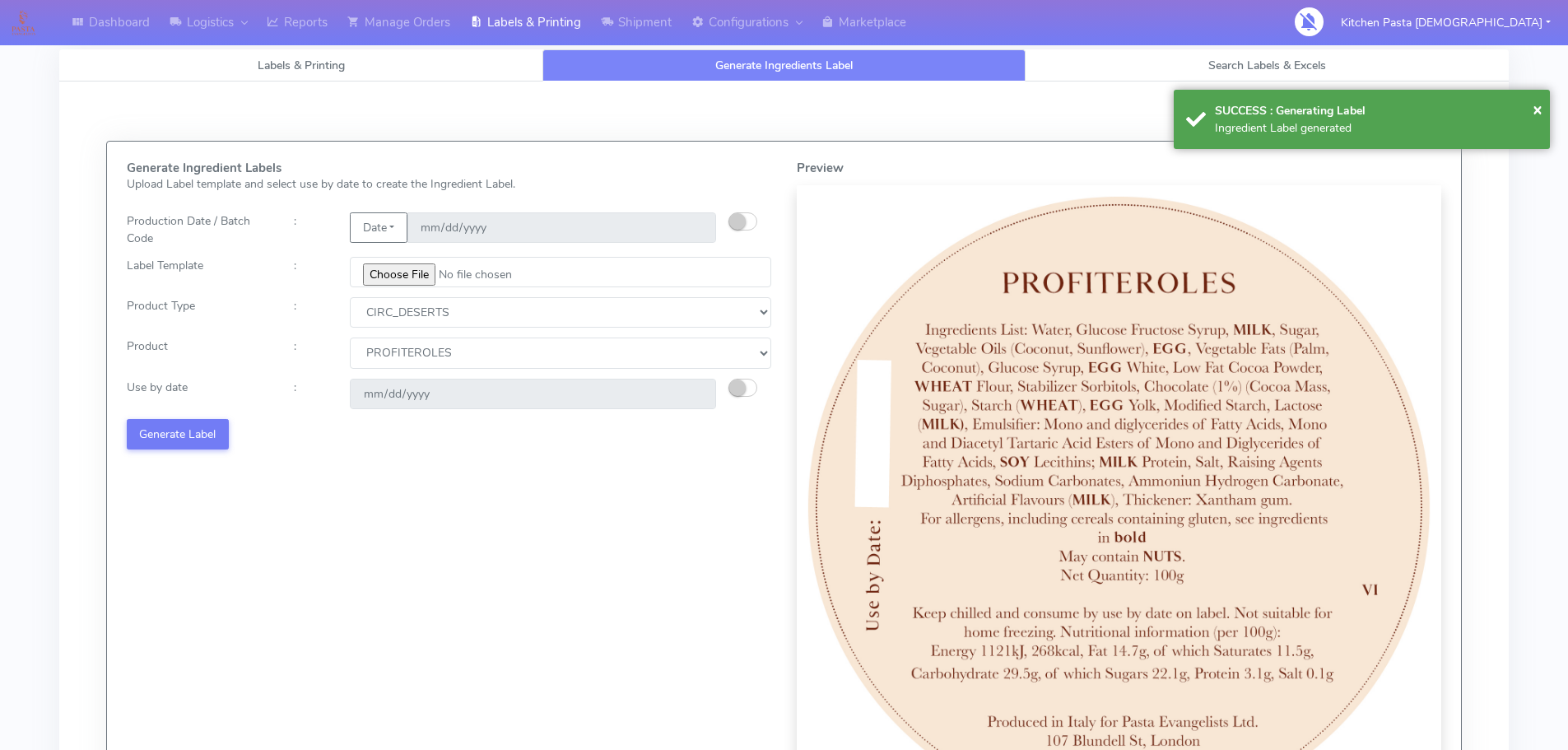
select select
